Goal: Task Accomplishment & Management: Manage account settings

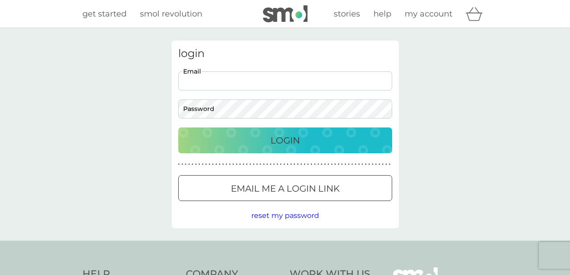
type input "[EMAIL_ADDRESS][DOMAIN_NAME]"
click at [278, 141] on p "Login" at bounding box center [284, 140] width 29 height 14
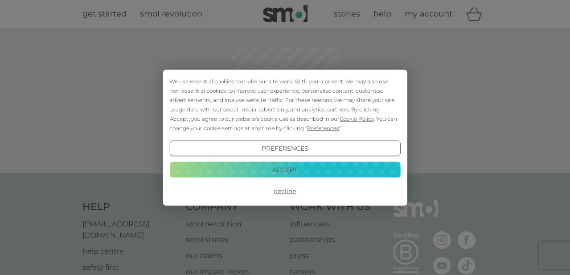
click at [279, 170] on button "Accept" at bounding box center [284, 170] width 231 height 16
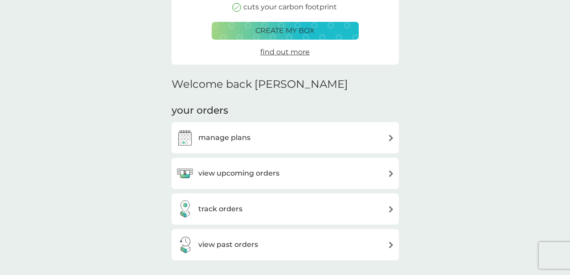
click at [266, 139] on div "manage plans" at bounding box center [285, 138] width 218 height 18
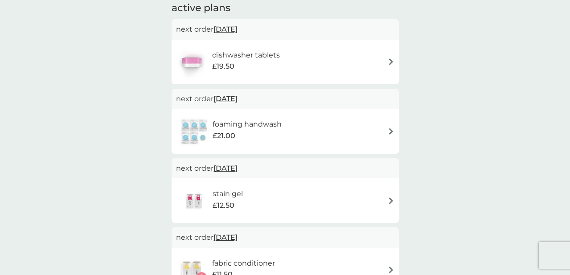
scroll to position [185, 0]
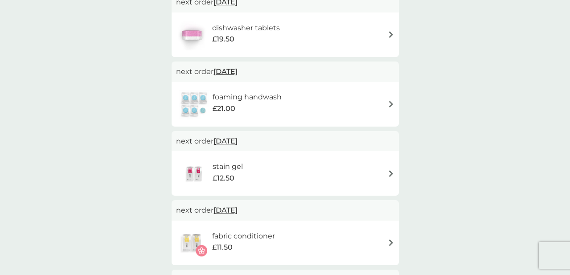
click at [381, 175] on div "stain gel £12.50" at bounding box center [285, 173] width 218 height 31
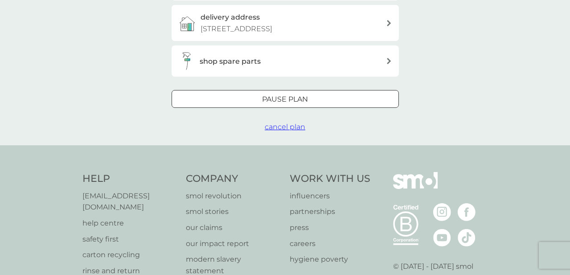
scroll to position [241, 0]
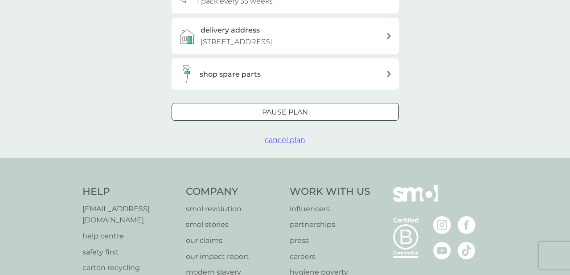
click at [292, 135] on span "cancel plan" at bounding box center [285, 139] width 41 height 8
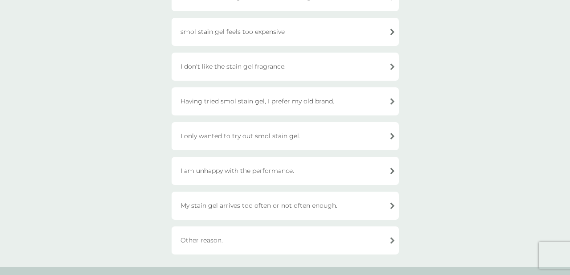
scroll to position [287, 0]
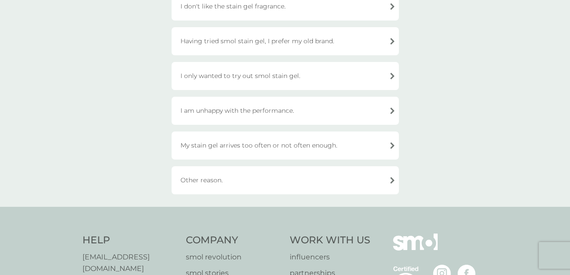
click at [253, 179] on div "Other reason." at bounding box center [285, 180] width 227 height 28
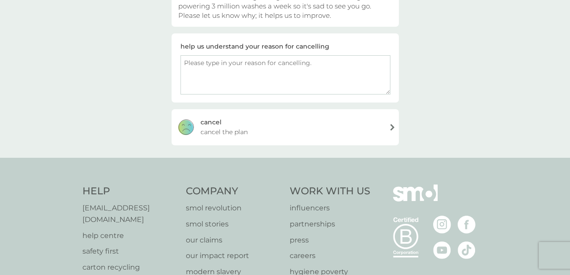
scroll to position [123, 0]
click at [272, 90] on textarea at bounding box center [285, 74] width 210 height 39
type textarea "i just don't use it"
click at [291, 127] on div "[PERSON_NAME] the plan" at bounding box center [285, 127] width 227 height 36
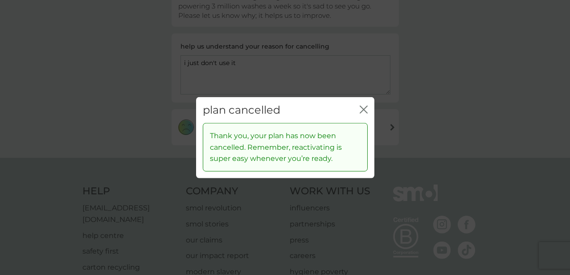
click at [360, 111] on icon "close" at bounding box center [364, 109] width 8 height 8
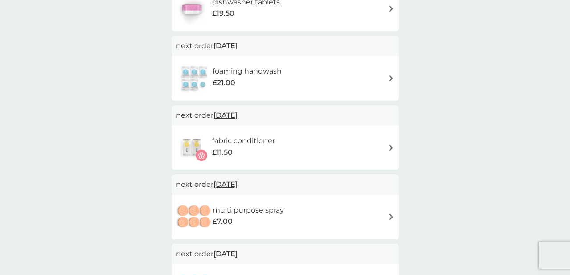
scroll to position [211, 0]
click at [384, 151] on div "fabric conditioner £11.50" at bounding box center [285, 146] width 218 height 31
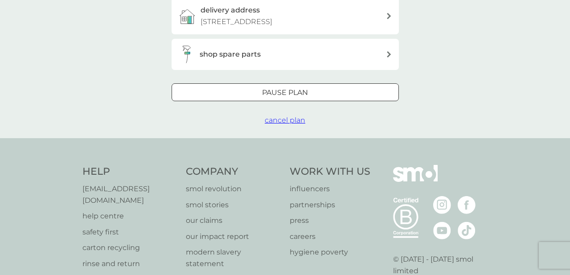
scroll to position [287, 0]
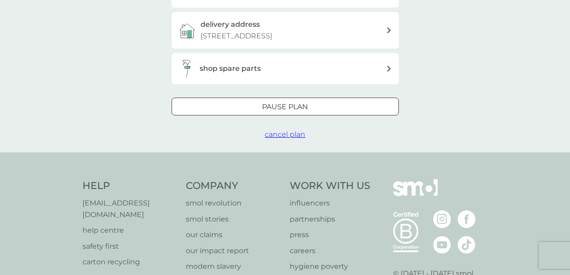
click at [284, 130] on span "cancel plan" at bounding box center [285, 134] width 41 height 8
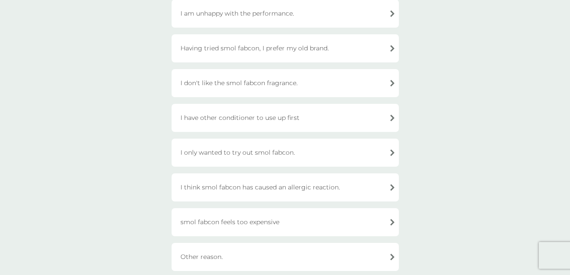
scroll to position [211, 0]
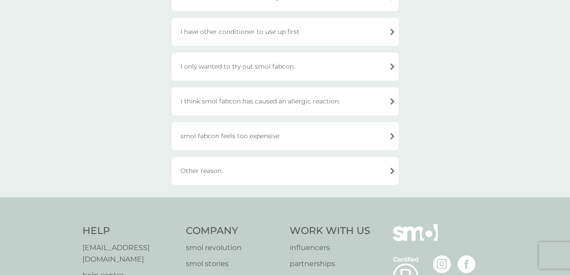
click at [262, 175] on div "Other reason." at bounding box center [285, 171] width 227 height 28
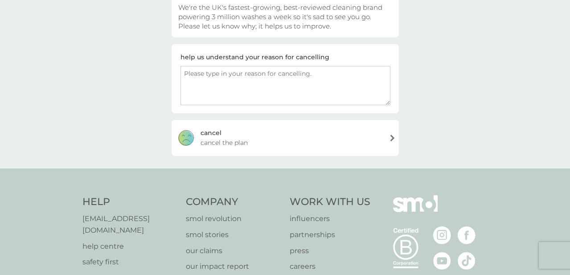
scroll to position [86, 0]
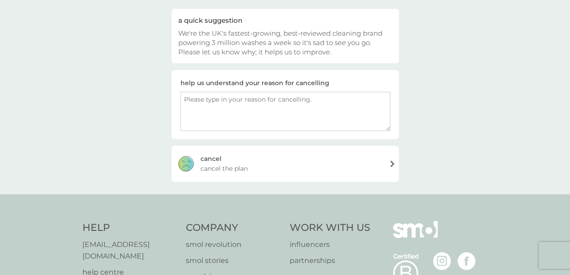
click at [244, 113] on textarea at bounding box center [285, 111] width 210 height 39
click at [266, 131] on div "help us understand your reason for cancelling i fragrances are string and have …" at bounding box center [285, 104] width 227 height 69
click at [245, 101] on textarea "i fragrances are string and have been setting off my [MEDICAL_DATA]" at bounding box center [285, 111] width 210 height 39
click at [234, 114] on textarea "i fragrances are strong and have been setting off my [MEDICAL_DATA]" at bounding box center [285, 111] width 210 height 39
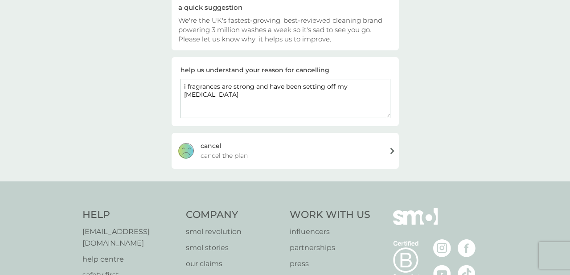
scroll to position [102, 0]
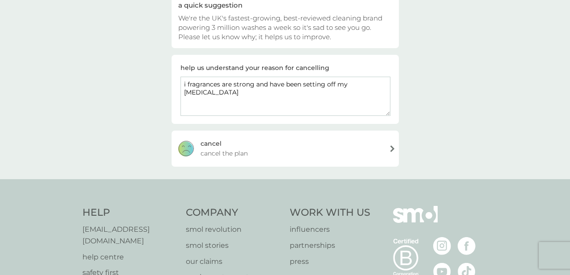
type textarea "i fragrances are strong and have been setting off my [MEDICAL_DATA]"
click at [316, 146] on div "[PERSON_NAME] the plan" at bounding box center [285, 149] width 227 height 36
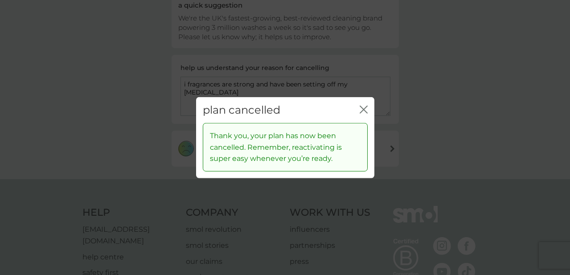
click at [363, 105] on div "close" at bounding box center [364, 109] width 8 height 13
click at [363, 107] on icon "close" at bounding box center [364, 109] width 8 height 8
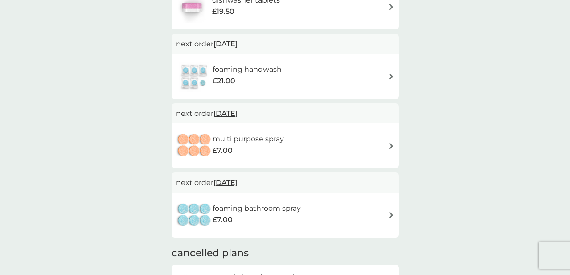
scroll to position [215, 0]
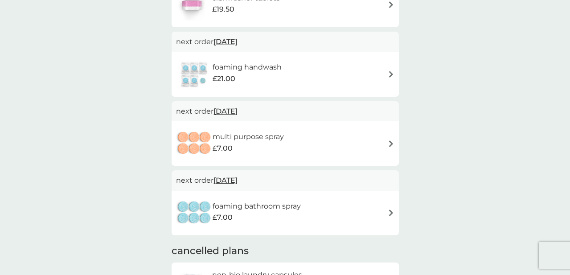
click at [359, 142] on div "multi purpose spray £7.00" at bounding box center [285, 143] width 218 height 31
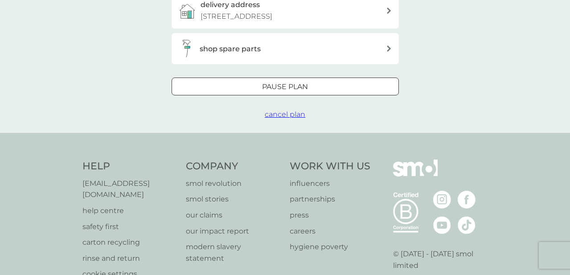
scroll to position [265, 0]
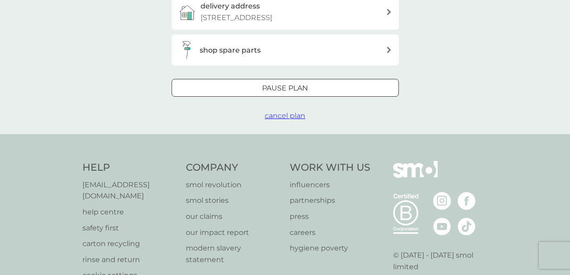
click at [290, 112] on span "cancel plan" at bounding box center [285, 115] width 41 height 8
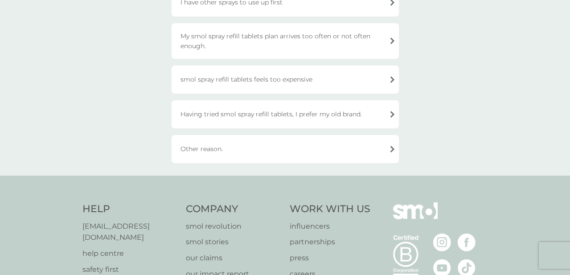
scroll to position [188, 0]
click at [230, 147] on div "Other reason." at bounding box center [285, 148] width 227 height 28
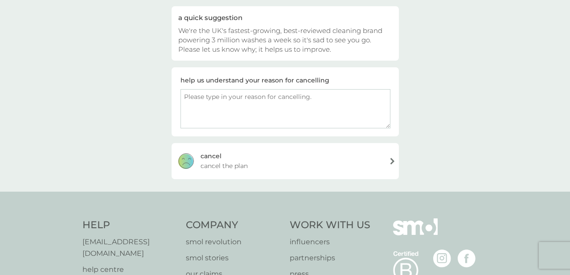
scroll to position [78, 0]
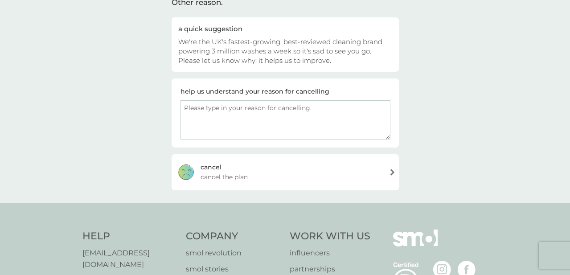
click at [209, 113] on textarea at bounding box center [285, 119] width 210 height 39
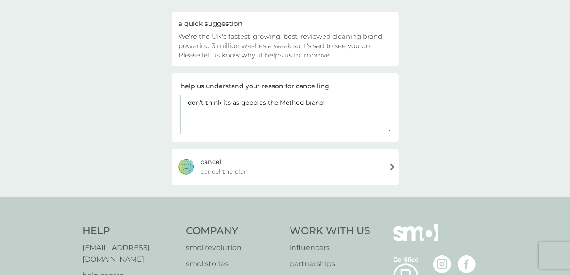
type textarea "i don't think its as good as the Method brand"
click at [217, 183] on div "[PERSON_NAME] the plan" at bounding box center [285, 167] width 227 height 36
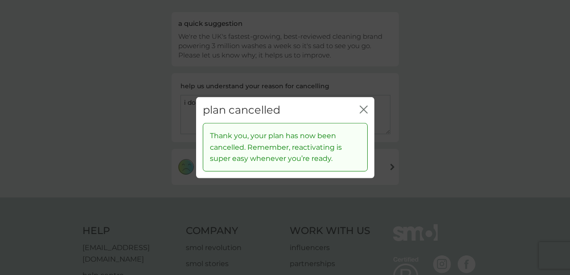
click at [362, 109] on icon "close" at bounding box center [362, 109] width 4 height 7
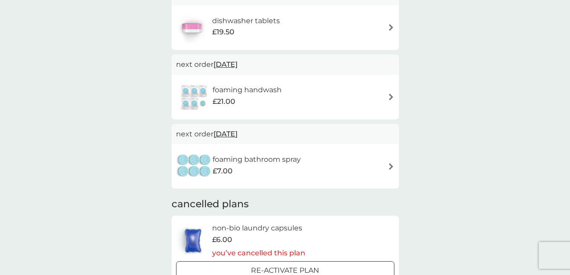
scroll to position [205, 0]
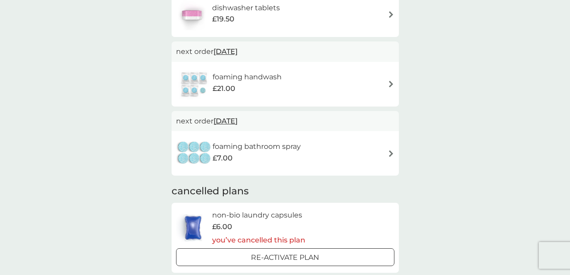
click at [338, 146] on div "foaming bathroom spray £7.00" at bounding box center [285, 153] width 218 height 31
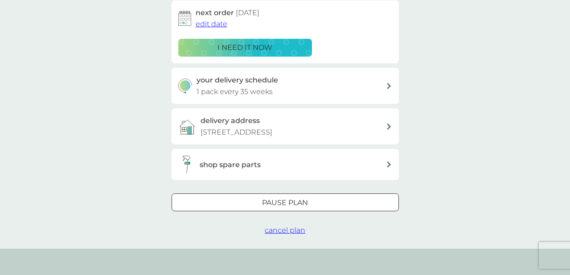
scroll to position [156, 0]
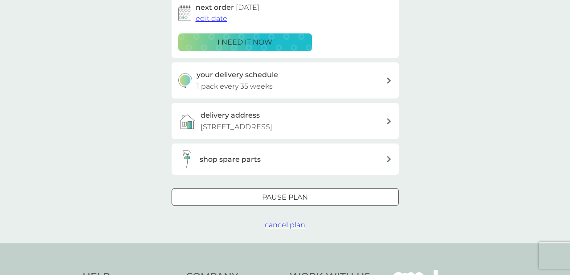
click at [282, 221] on span "cancel plan" at bounding box center [285, 225] width 41 height 8
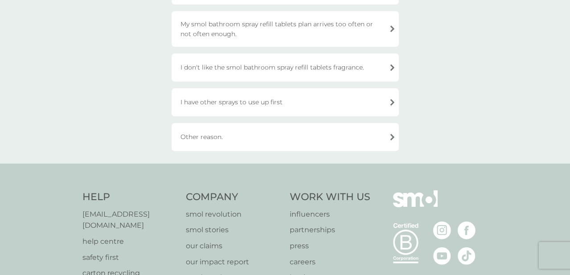
scroll to position [199, 0]
click at [273, 140] on div "Other reason." at bounding box center [285, 137] width 227 height 28
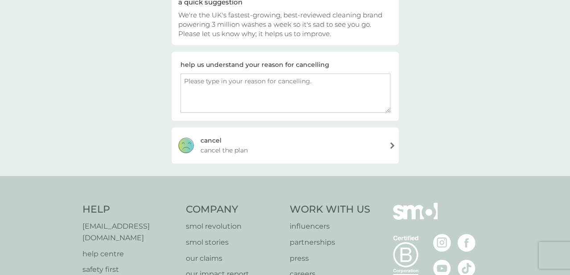
scroll to position [58, 0]
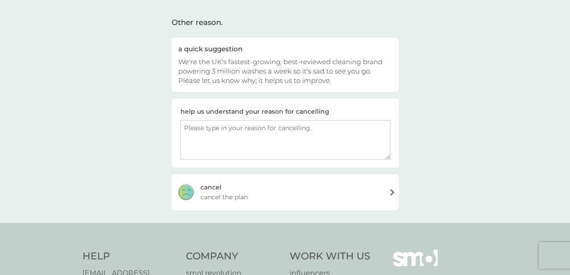
click at [227, 143] on textarea at bounding box center [285, 139] width 210 height 39
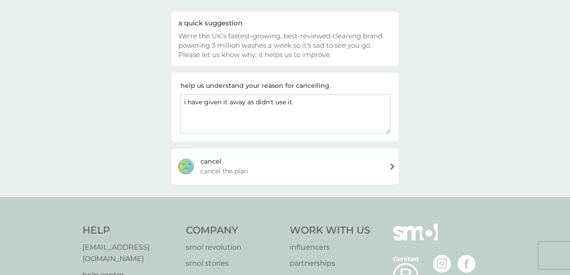
type textarea "i have given it away as didn't use it"
click at [253, 168] on div "[PERSON_NAME] the plan" at bounding box center [285, 166] width 227 height 36
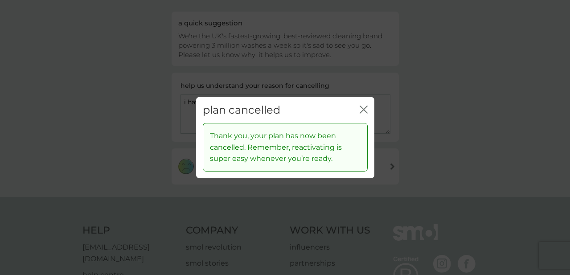
click at [363, 111] on icon "close" at bounding box center [364, 109] width 8 height 8
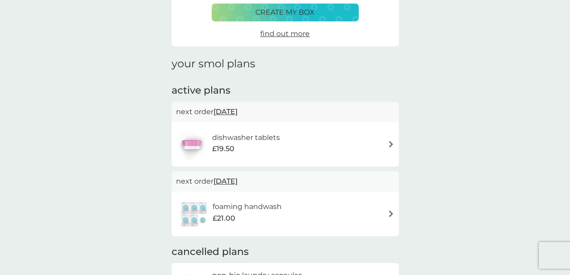
scroll to position [77, 0]
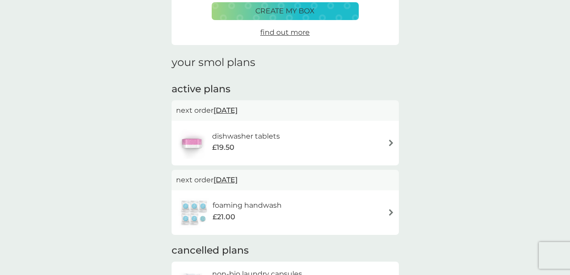
click at [238, 108] on span "[DATE]" at bounding box center [225, 110] width 24 height 17
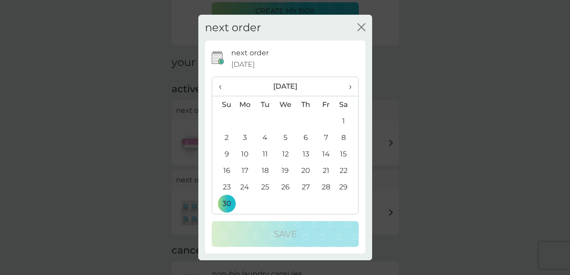
click at [345, 87] on span "›" at bounding box center [346, 86] width 9 height 19
click at [224, 136] on td "7" at bounding box center [223, 137] width 23 height 16
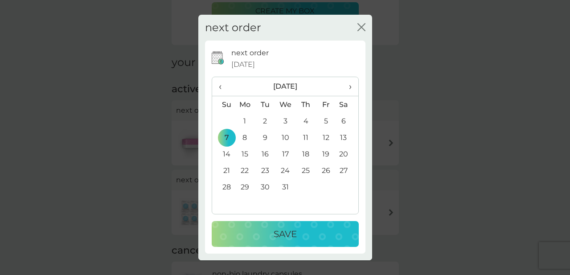
click at [267, 233] on div "Save" at bounding box center [285, 234] width 129 height 14
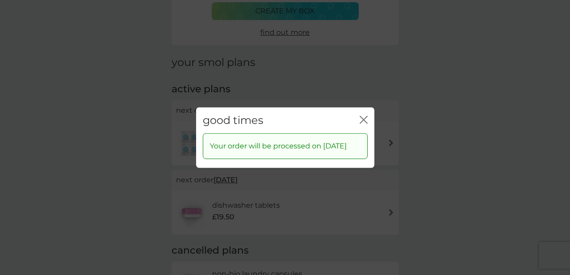
click at [365, 116] on icon "close" at bounding box center [366, 119] width 4 height 7
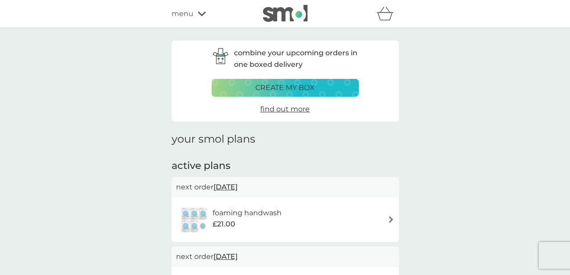
scroll to position [0, 0]
